Goal: Check status: Check status

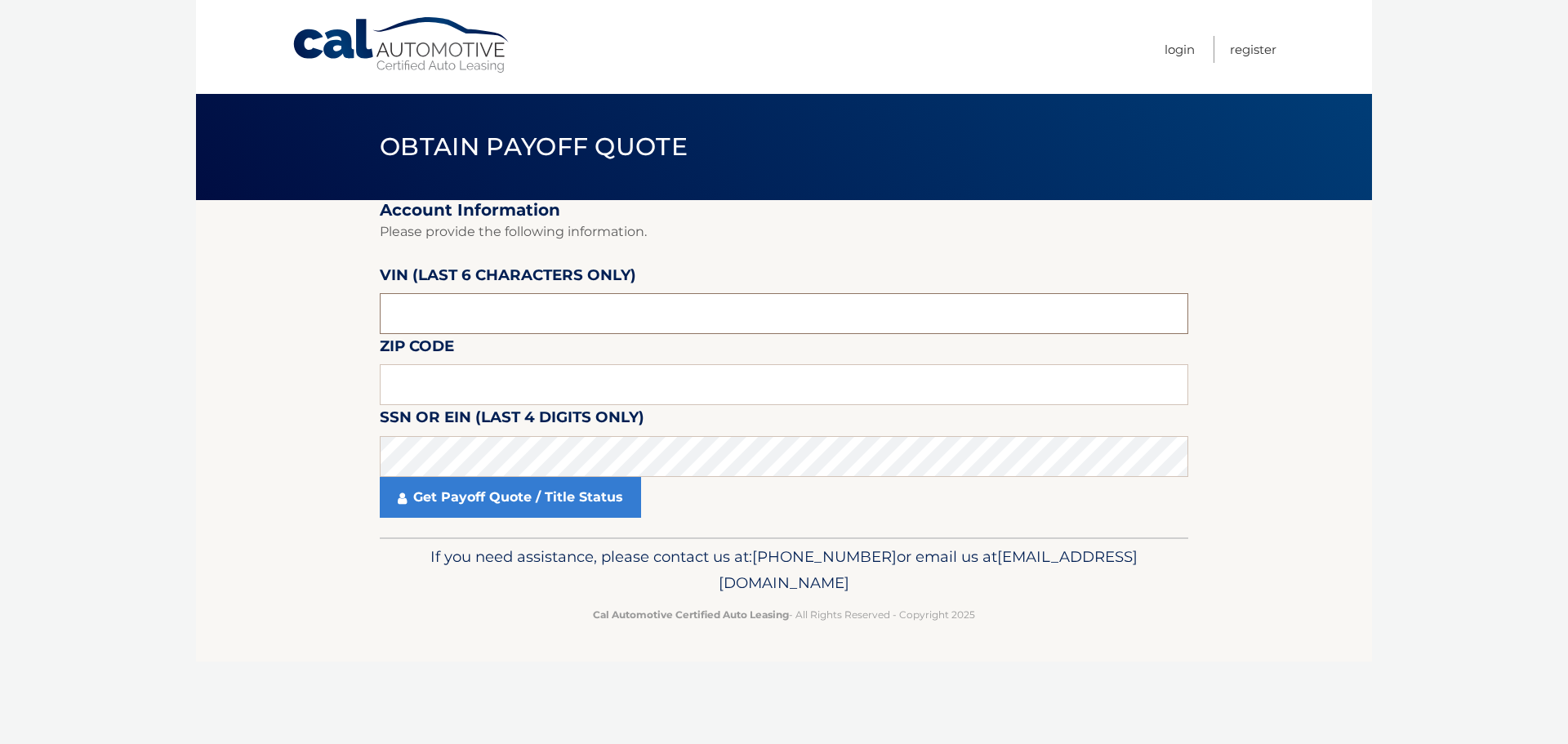
click at [508, 321] on input "text" at bounding box center [784, 313] width 809 height 41
type input "531791"
type input "08050"
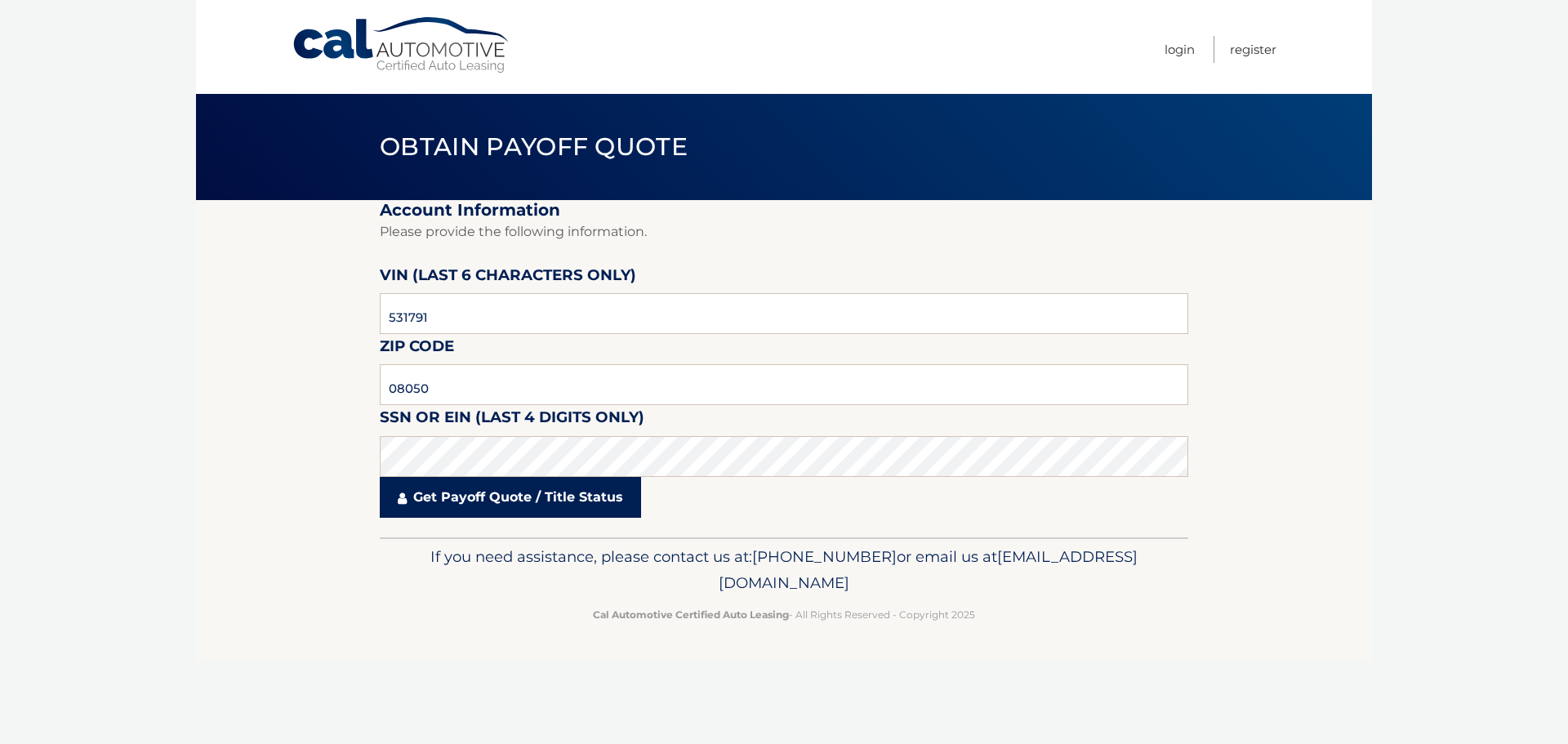
click at [522, 511] on link "Get Payoff Quote / Title Status" at bounding box center [510, 497] width 261 height 41
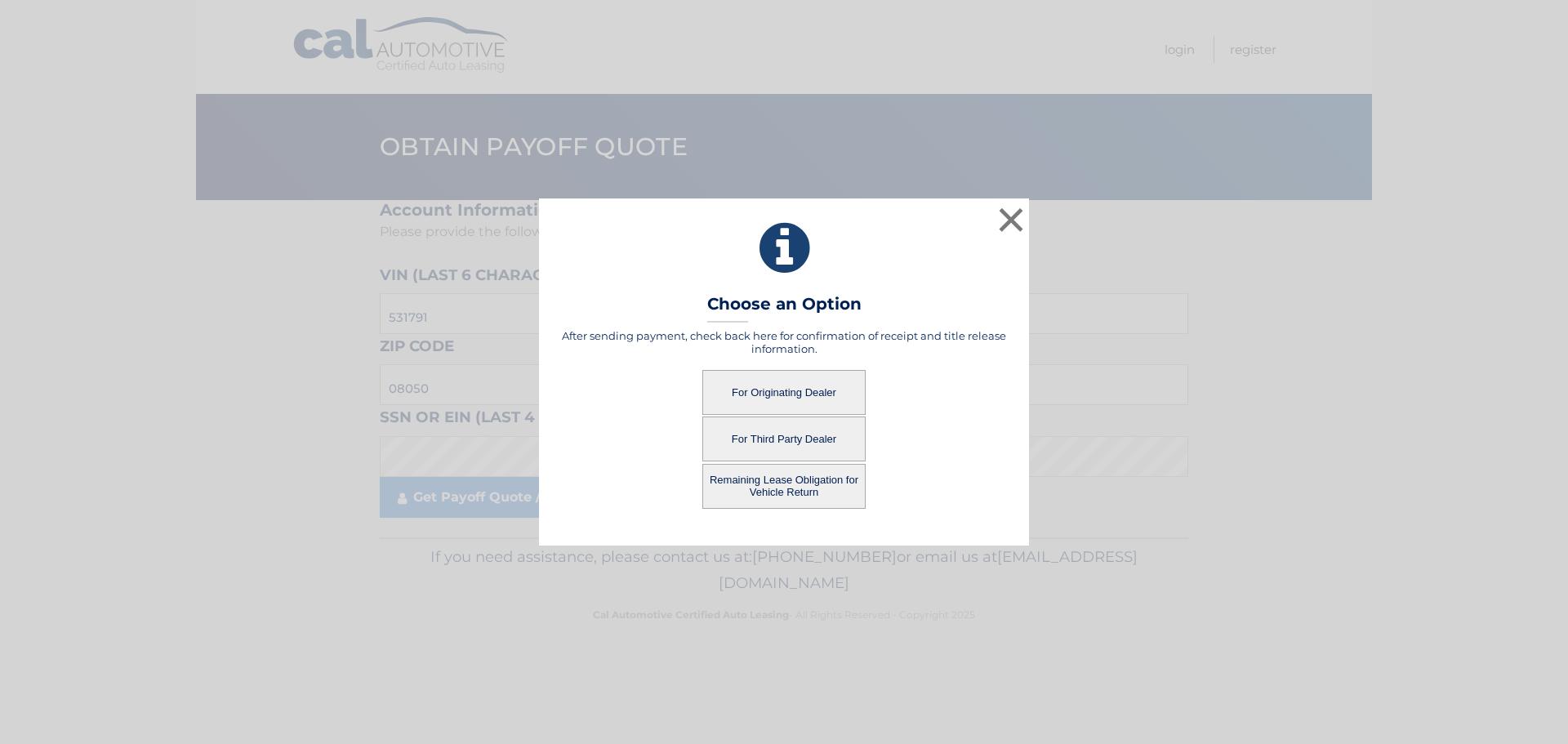
click at [753, 397] on button "For Originating Dealer" at bounding box center [784, 392] width 163 height 45
click at [794, 393] on button "For Originating Dealer" at bounding box center [784, 392] width 163 height 45
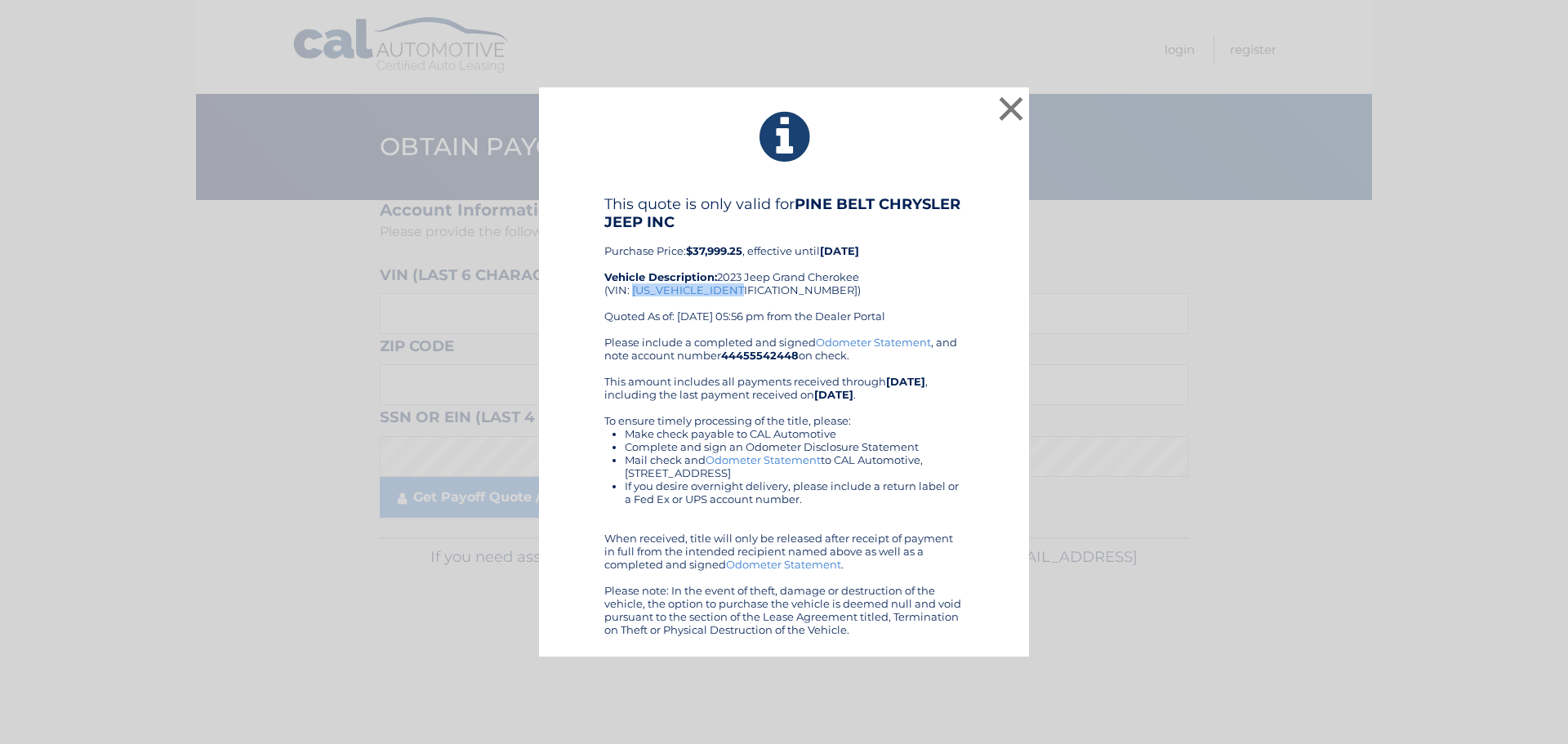
drag, startPoint x: 632, startPoint y: 289, endPoint x: 741, endPoint y: 294, distance: 109.1
click at [741, 294] on div "This quote is only valid for PINE BELT CHRYSLER JEEP INC Purchase Price: $37,99…" at bounding box center [784, 265] width 359 height 140
copy div "1C4RJHBG6PC531791"
click at [923, 277] on div "This quote is only valid for PINE BELT CHRYSLER JEEP INC Purchase Price: $37,99…" at bounding box center [784, 265] width 359 height 140
click at [1016, 104] on button "×" at bounding box center [1011, 109] width 33 height 33
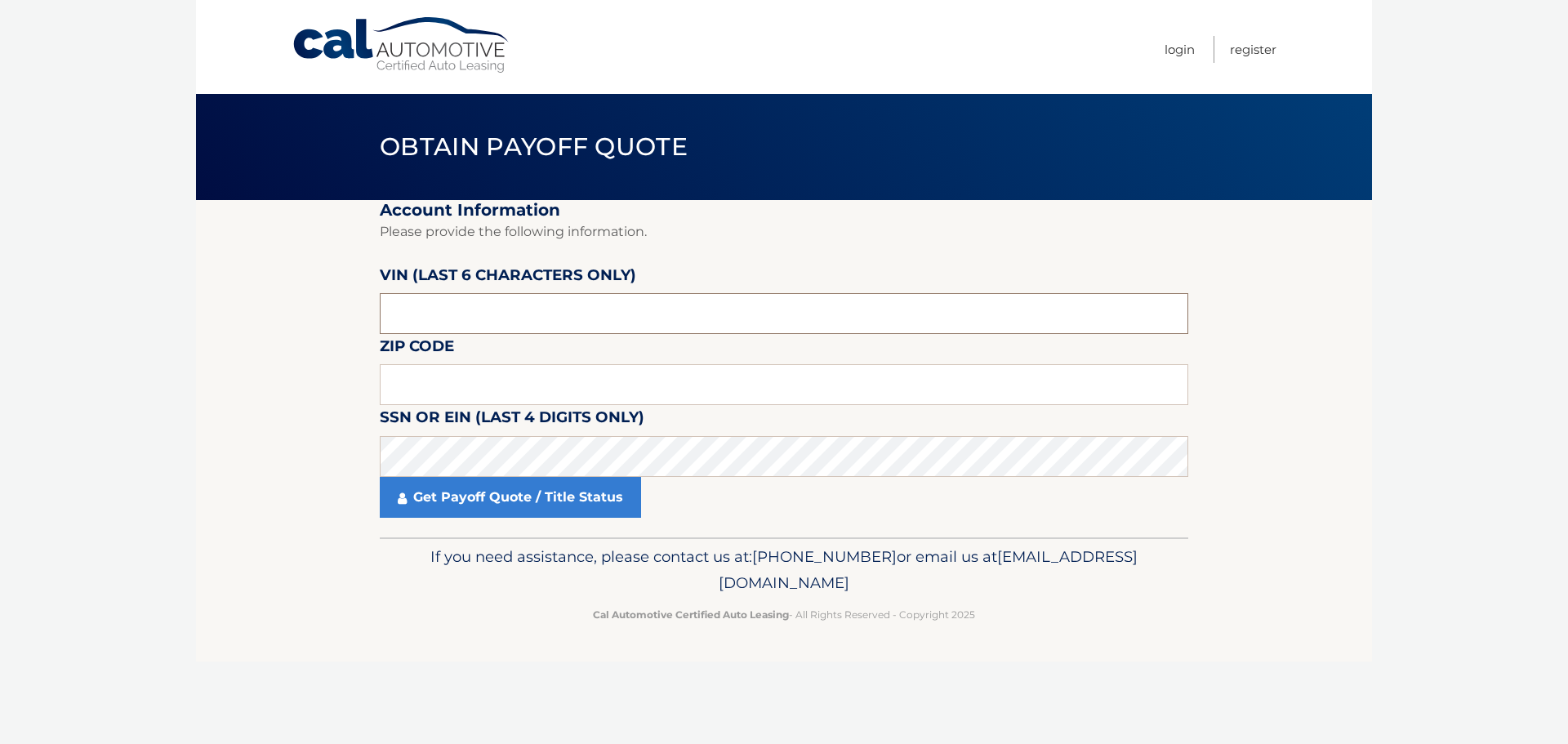
click at [454, 304] on input "text" at bounding box center [784, 313] width 809 height 41
type input "531791"
click at [491, 372] on input "text" at bounding box center [784, 385] width 809 height 41
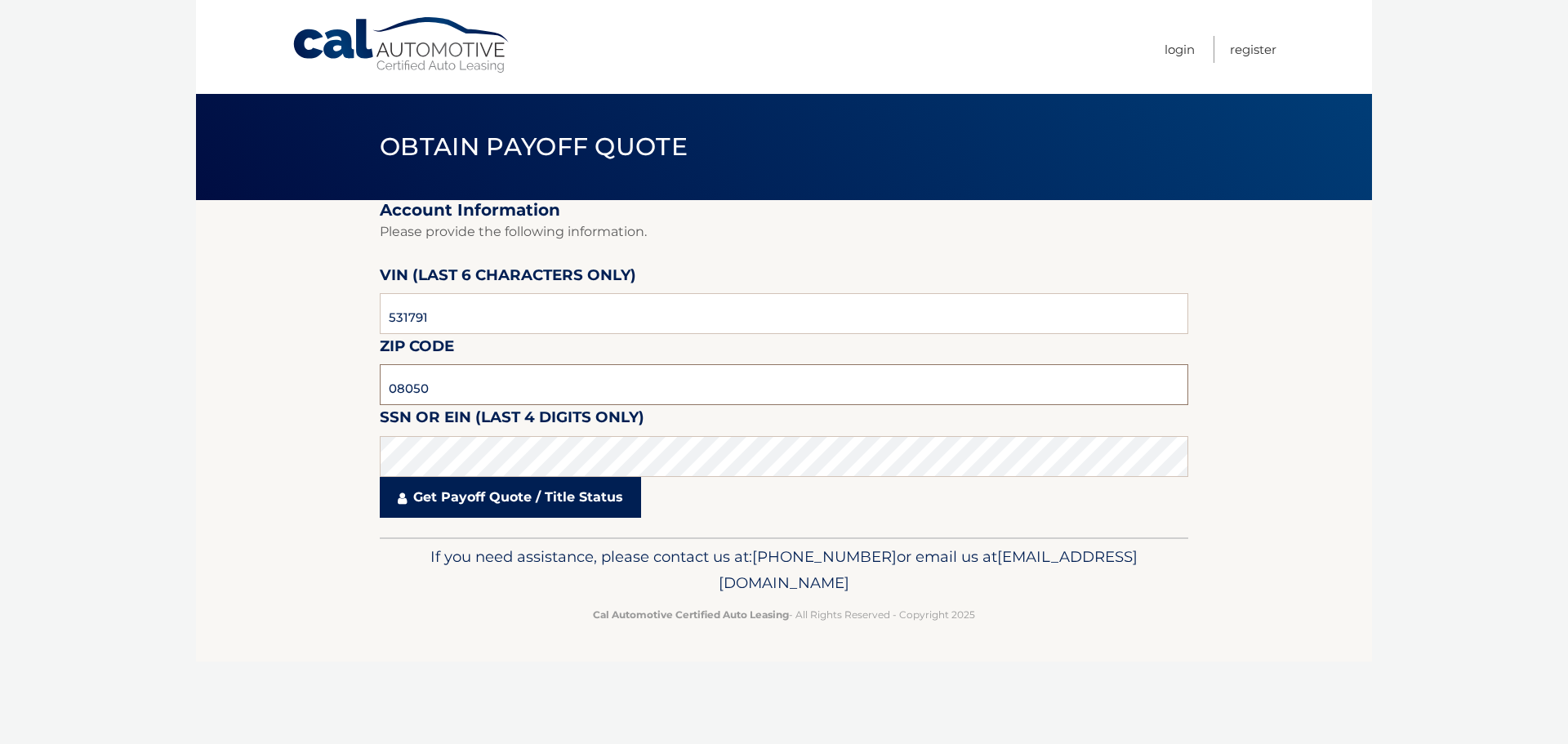
type input "08050"
click at [483, 505] on link "Get Payoff Quote / Title Status" at bounding box center [510, 497] width 261 height 41
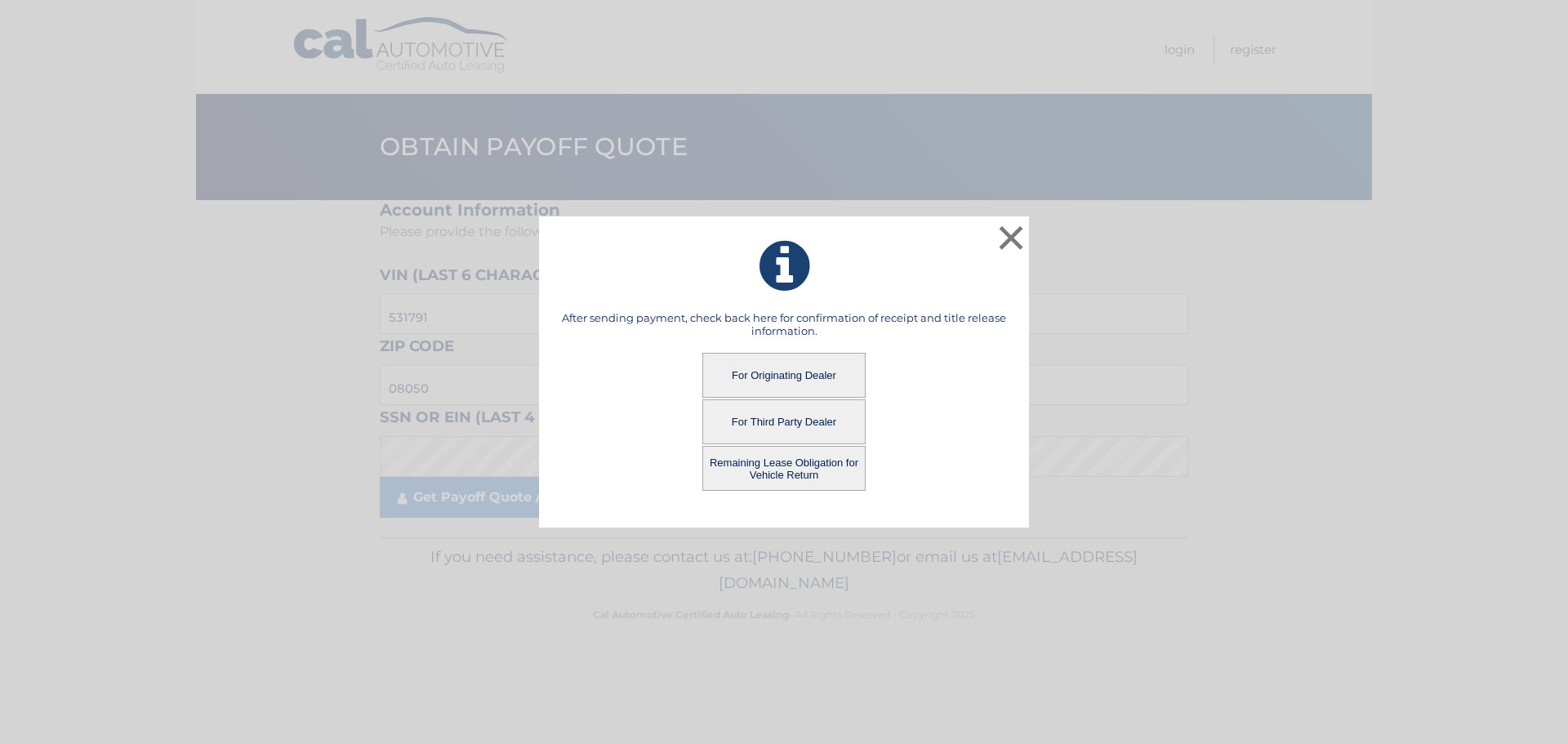
click at [766, 464] on button "Remaining Lease Obligation for Vehicle Return" at bounding box center [784, 468] width 163 height 45
click at [784, 468] on button "Remaining Lease Obligation for Vehicle Return" at bounding box center [784, 468] width 163 height 45
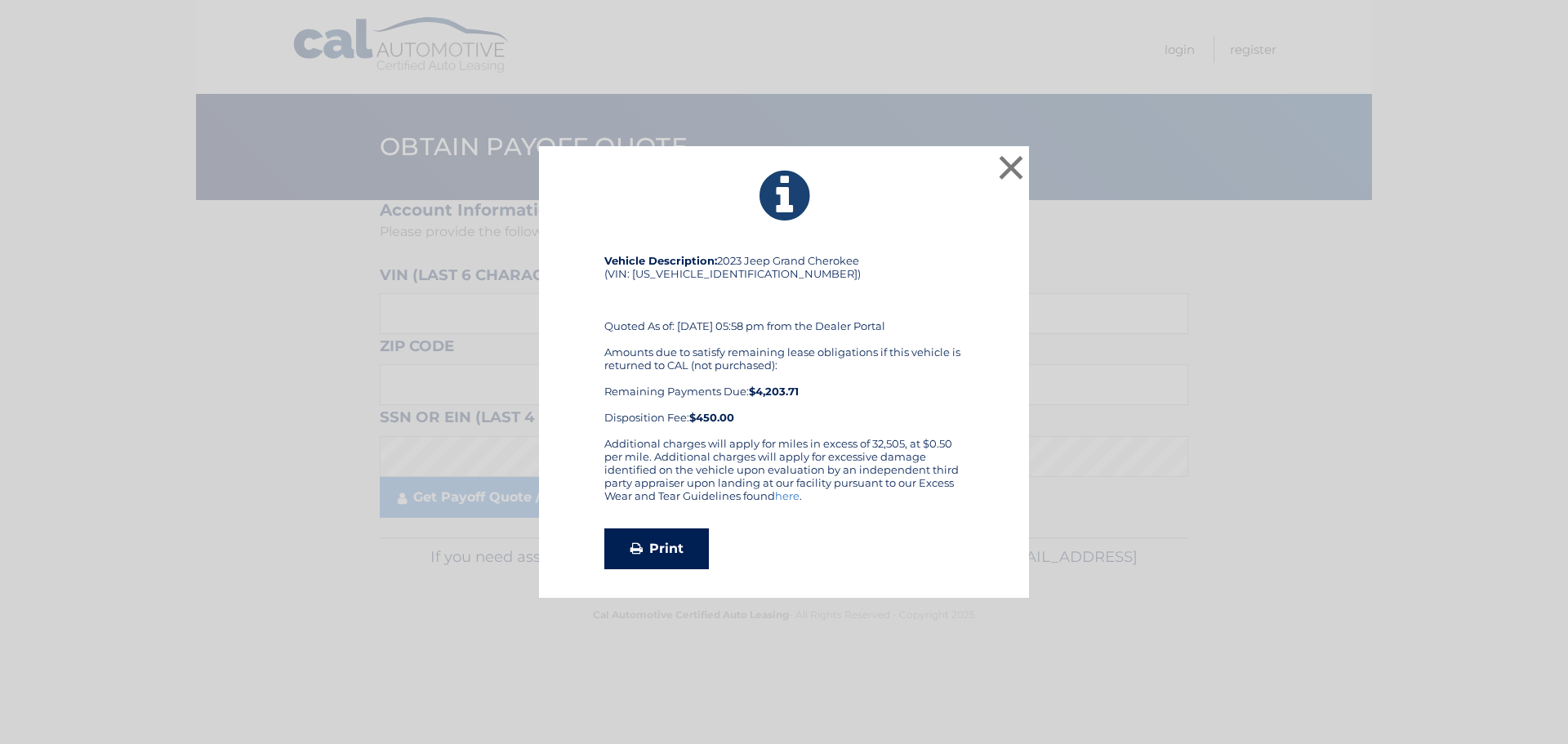
click at [664, 544] on link "Print" at bounding box center [657, 549] width 104 height 41
